Goal: Check status: Check status

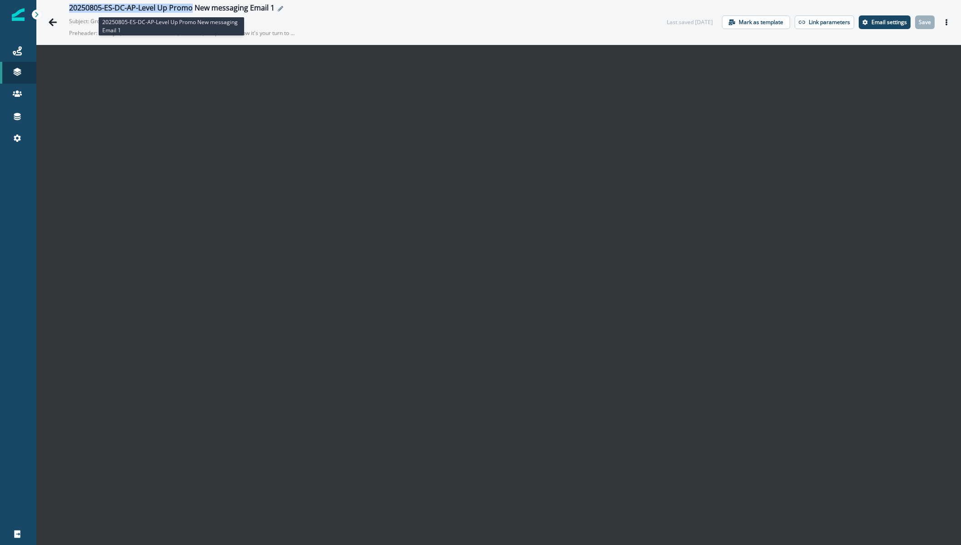
drag, startPoint x: 70, startPoint y: 9, endPoint x: 191, endPoint y: 10, distance: 121.0
click at [191, 10] on div "20250805-ES-DC-AP-Level Up Promo New messaging Email 1" at bounding box center [172, 9] width 206 height 10
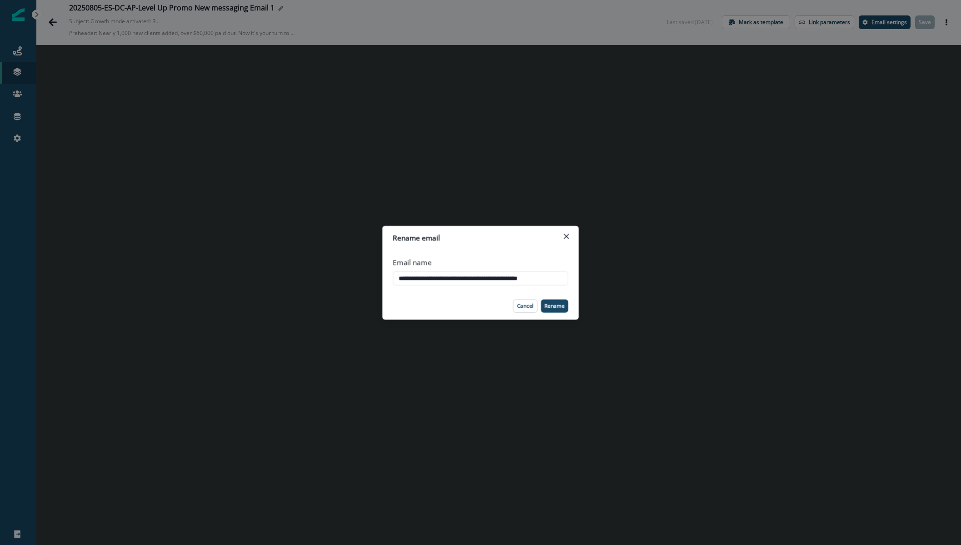
scroll to position [0, 9]
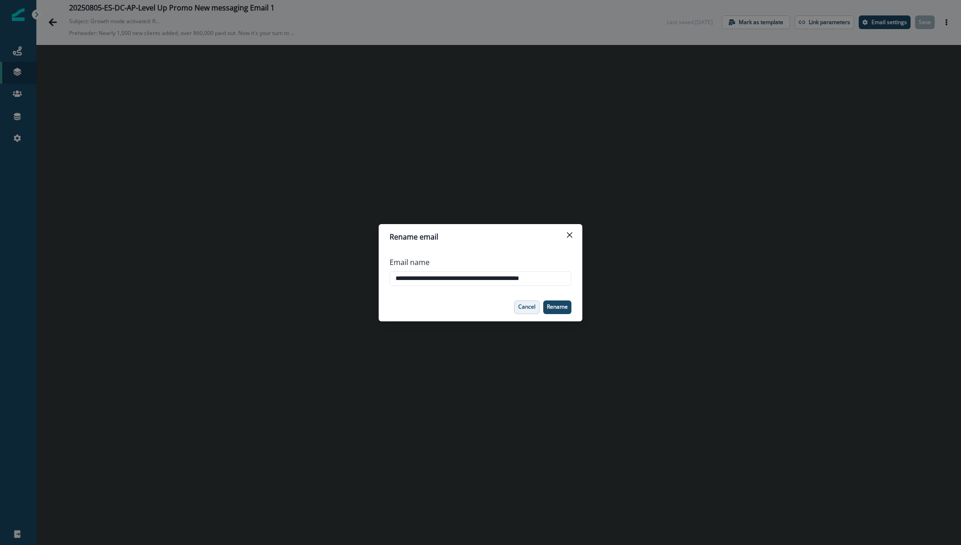
click at [528, 308] on p "Cancel" at bounding box center [526, 307] width 17 height 6
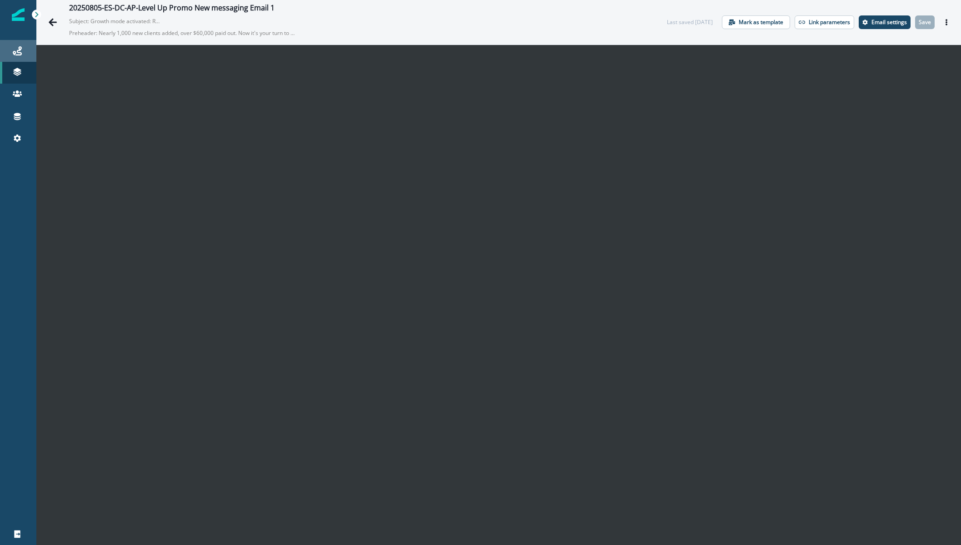
click at [8, 56] on div "Journeys" at bounding box center [18, 50] width 29 height 11
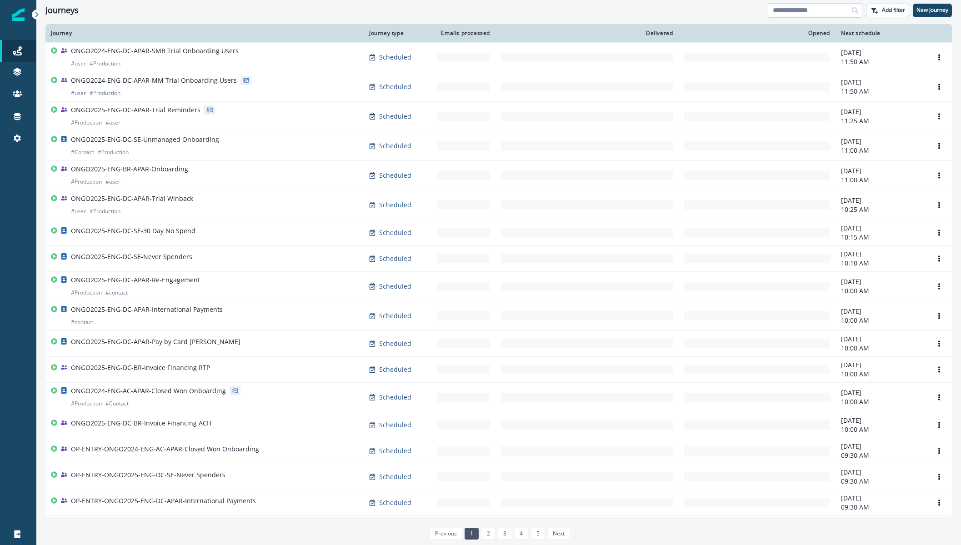
click at [790, 11] on input at bounding box center [815, 10] width 96 height 15
paste input "*"
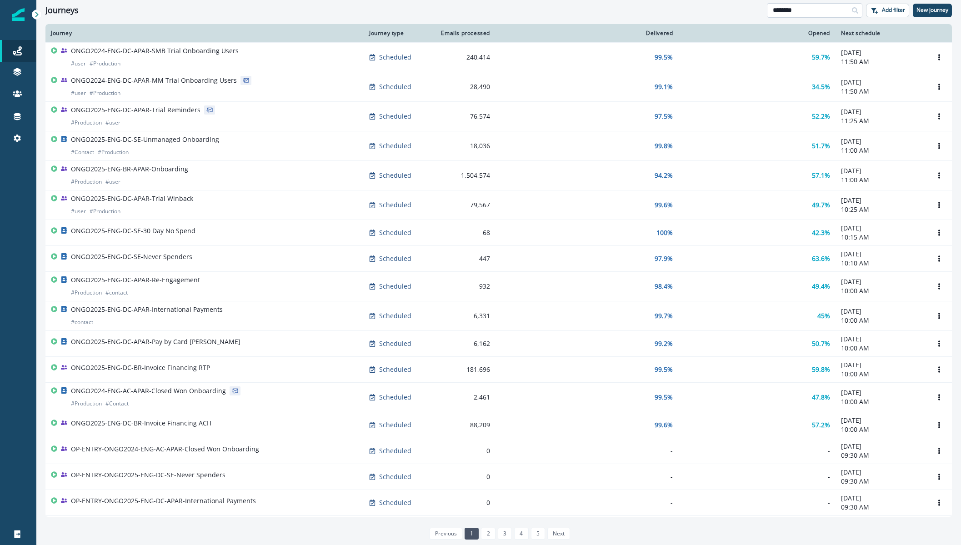
type input "********"
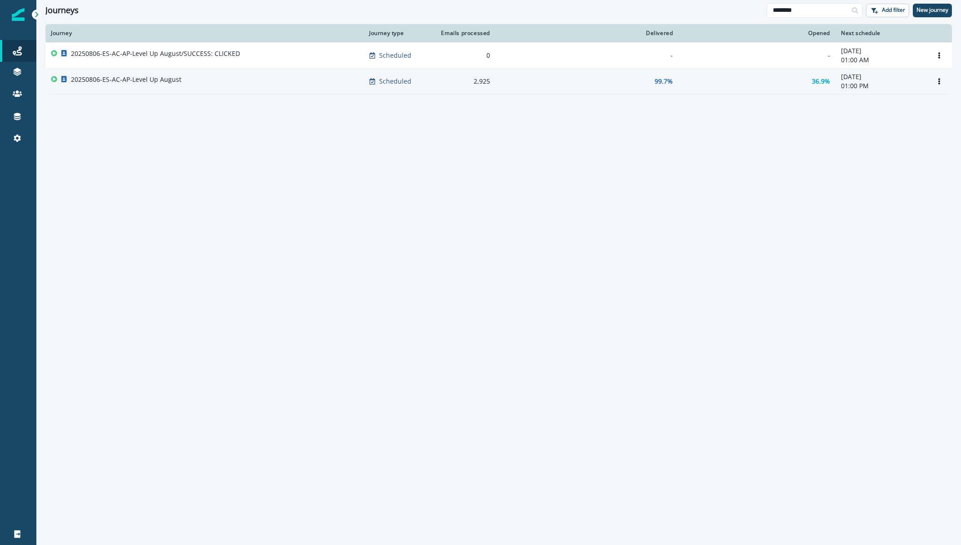
click at [164, 85] on div "20250806-ES-AC-AP-Level Up August" at bounding box center [126, 81] width 111 height 13
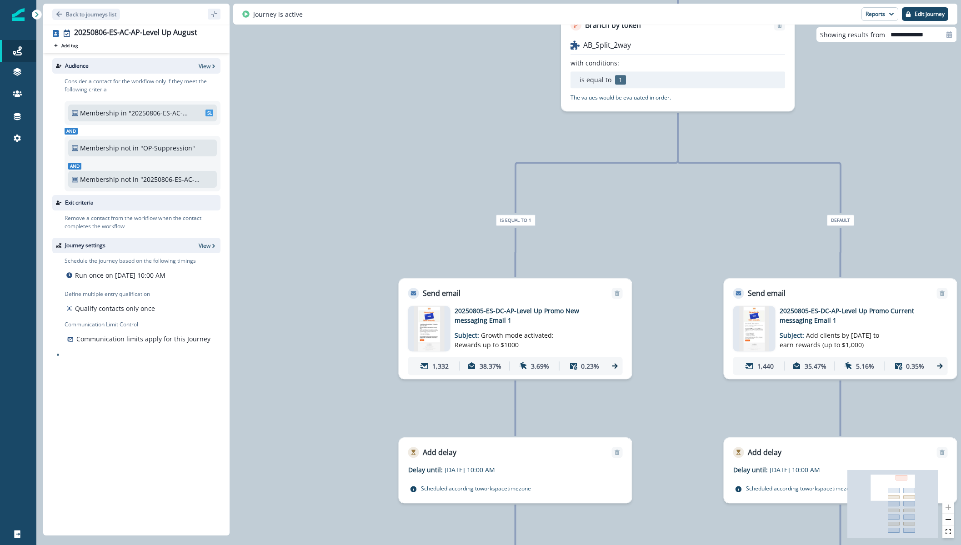
drag, startPoint x: 410, startPoint y: 105, endPoint x: 321, endPoint y: 373, distance: 282.3
click at [321, 373] on div "2,925 contacts have entered the journey Branch by token AB_Split_2way with cond…" at bounding box center [498, 272] width 925 height 545
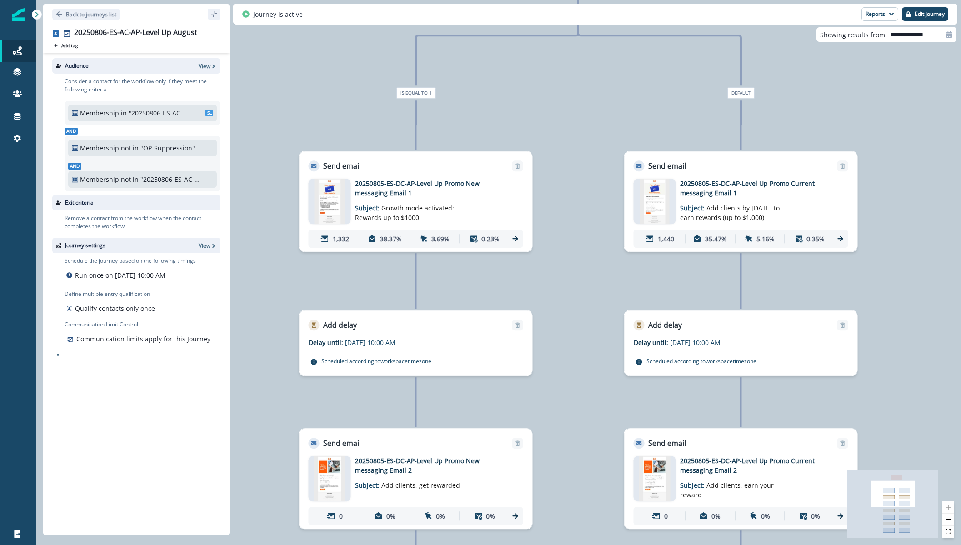
drag, startPoint x: 668, startPoint y: 247, endPoint x: 569, endPoint y: 119, distance: 161.7
click at [569, 119] on div "2,925 contacts have entered the journey Branch by token AB_Split_2way with cond…" at bounding box center [498, 272] width 925 height 545
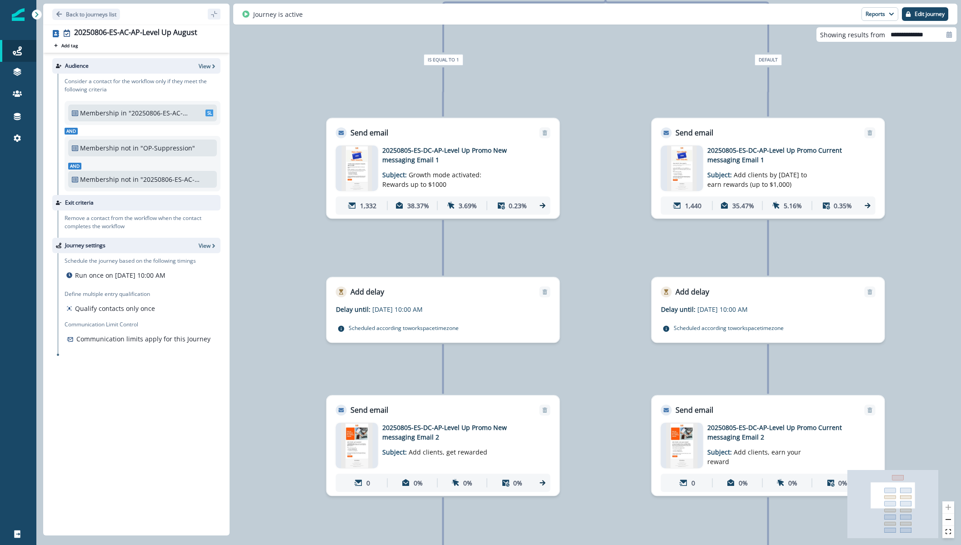
drag, startPoint x: 568, startPoint y: 92, endPoint x: 595, endPoint y: 44, distance: 55.4
click at [595, 44] on div "2,925 contacts have entered the journey Branch by token AB_Split_2way with cond…" at bounding box center [498, 272] width 925 height 545
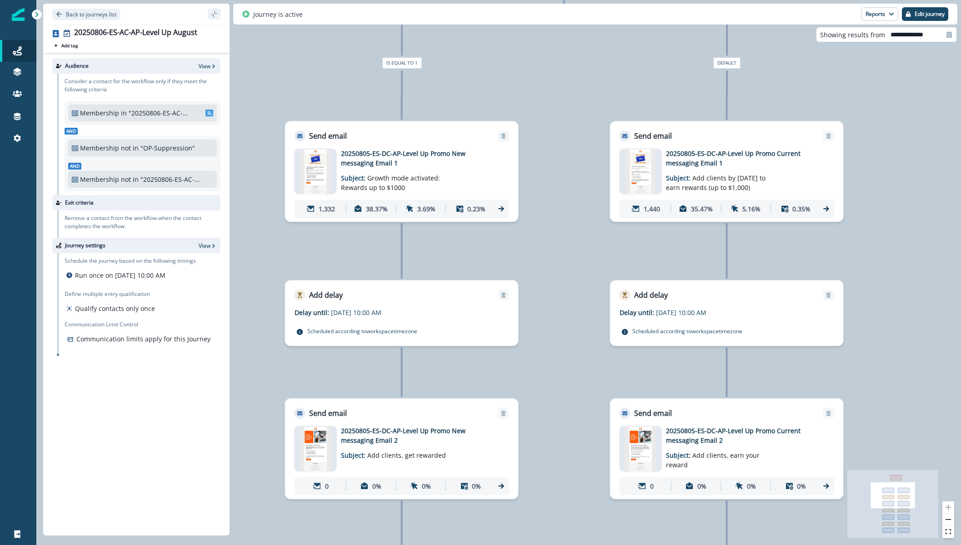
drag, startPoint x: 612, startPoint y: 216, endPoint x: 571, endPoint y: 234, distance: 45.2
click at [571, 234] on div "2,925 contacts have entered the journey Branch by token AB_Split_2way with cond…" at bounding box center [498, 272] width 925 height 545
